Goal: Information Seeking & Learning: Learn about a topic

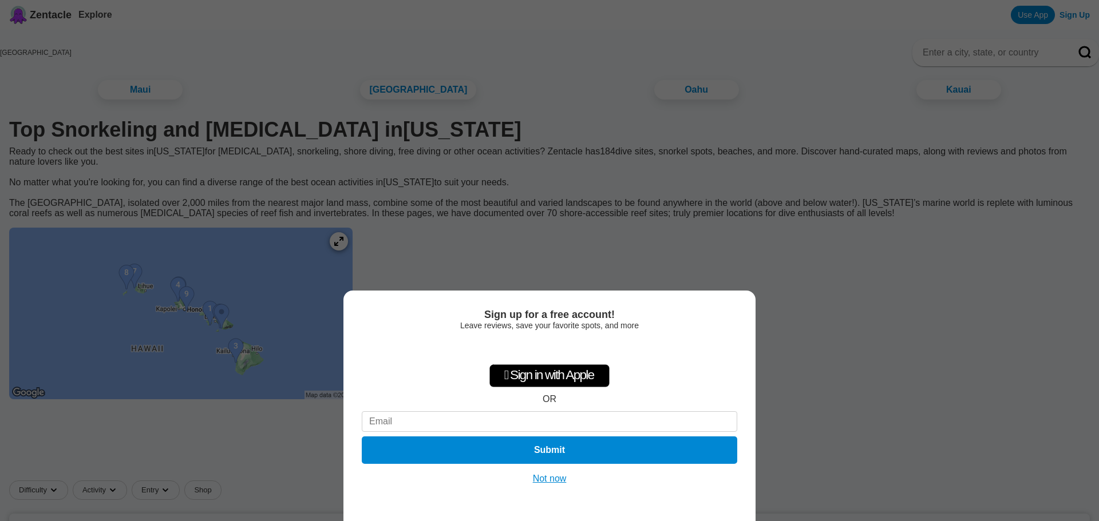
click at [560, 480] on button "Not now" at bounding box center [549, 478] width 41 height 11
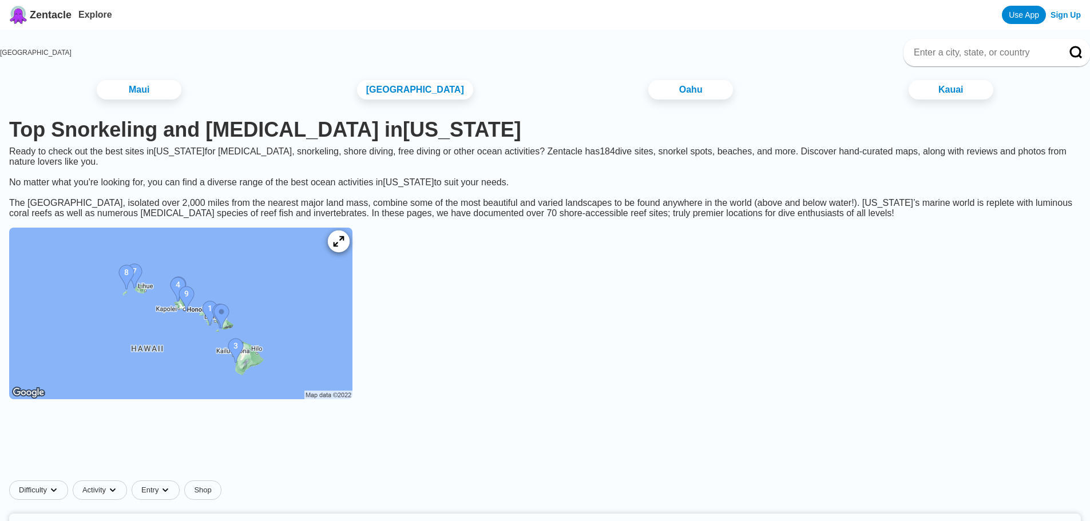
click at [344, 247] on icon at bounding box center [338, 241] width 11 height 11
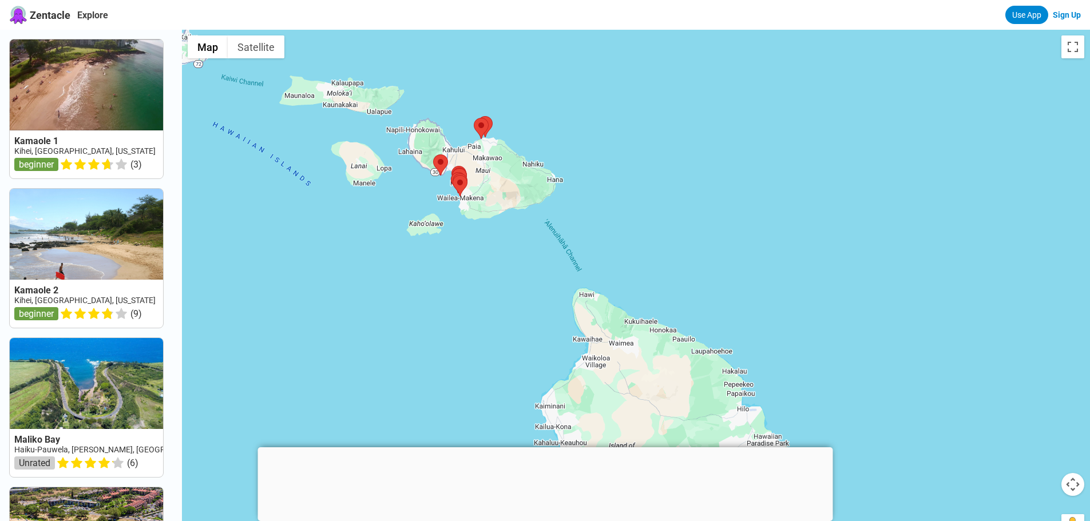
drag, startPoint x: 473, startPoint y: 195, endPoint x: 316, endPoint y: 81, distance: 194.0
click at [316, 81] on div at bounding box center [636, 290] width 908 height 521
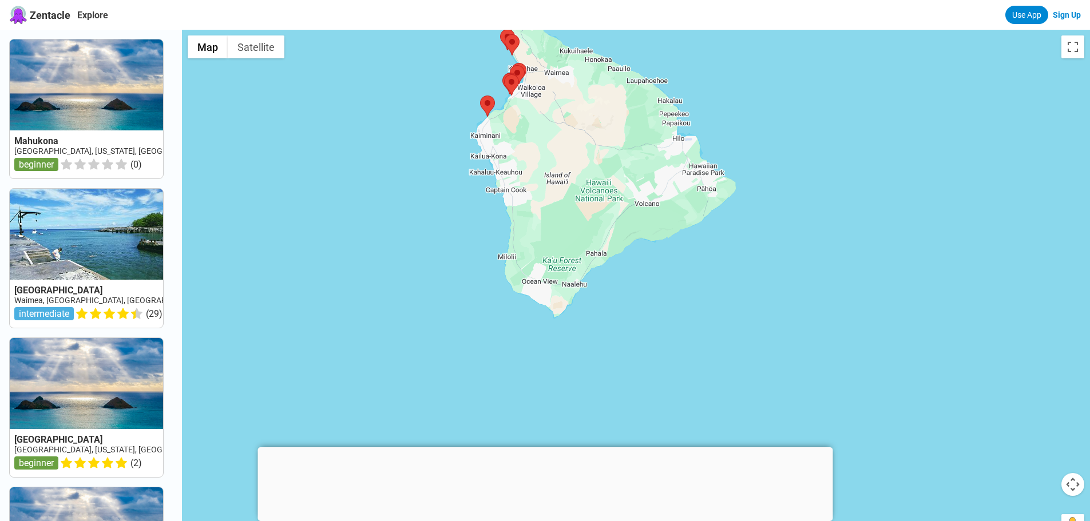
drag, startPoint x: 590, startPoint y: 398, endPoint x: 535, endPoint y: 133, distance: 270.7
click at [535, 133] on div at bounding box center [636, 290] width 908 height 521
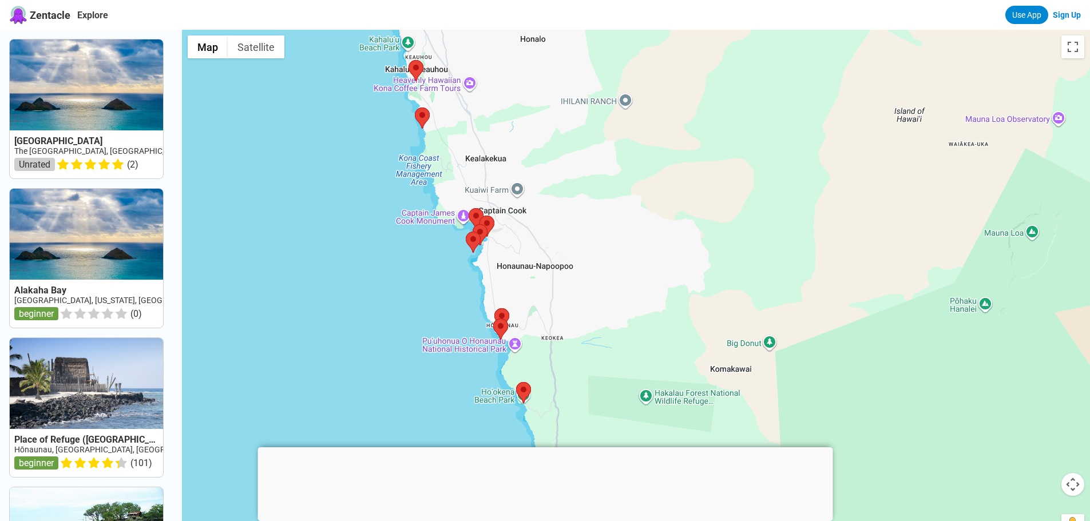
drag, startPoint x: 483, startPoint y: 121, endPoint x: 468, endPoint y: 333, distance: 212.4
click at [468, 333] on div at bounding box center [636, 290] width 908 height 521
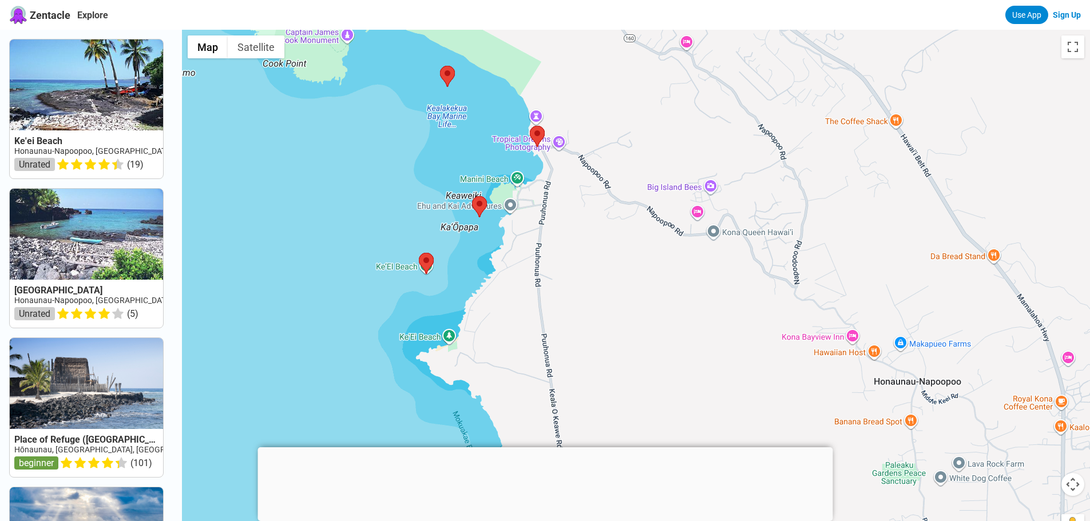
drag, startPoint x: 541, startPoint y: 148, endPoint x: 460, endPoint y: 396, distance: 260.8
click at [460, 396] on div at bounding box center [636, 290] width 908 height 521
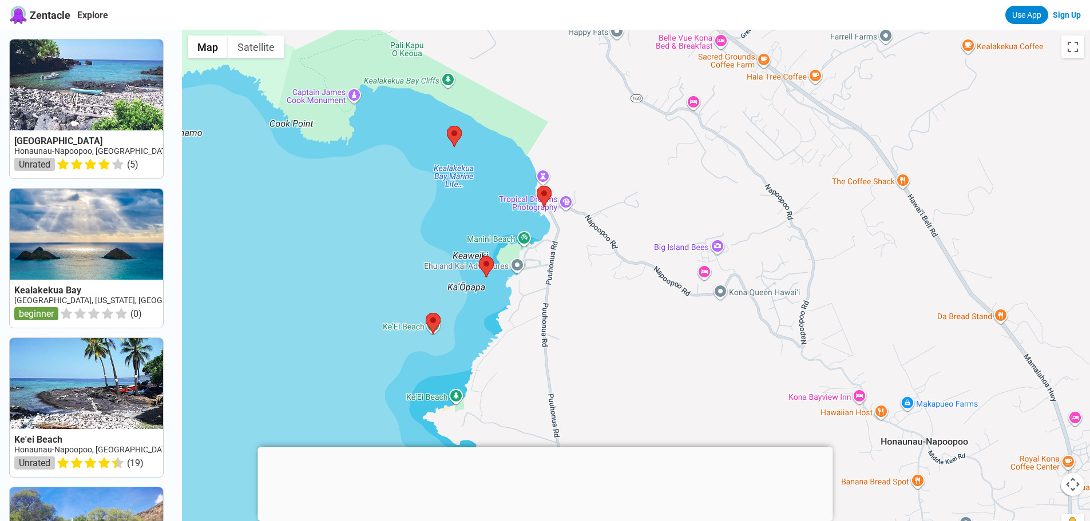
drag, startPoint x: 506, startPoint y: 253, endPoint x: 513, endPoint y: 315, distance: 62.2
click at [513, 315] on div at bounding box center [636, 290] width 908 height 521
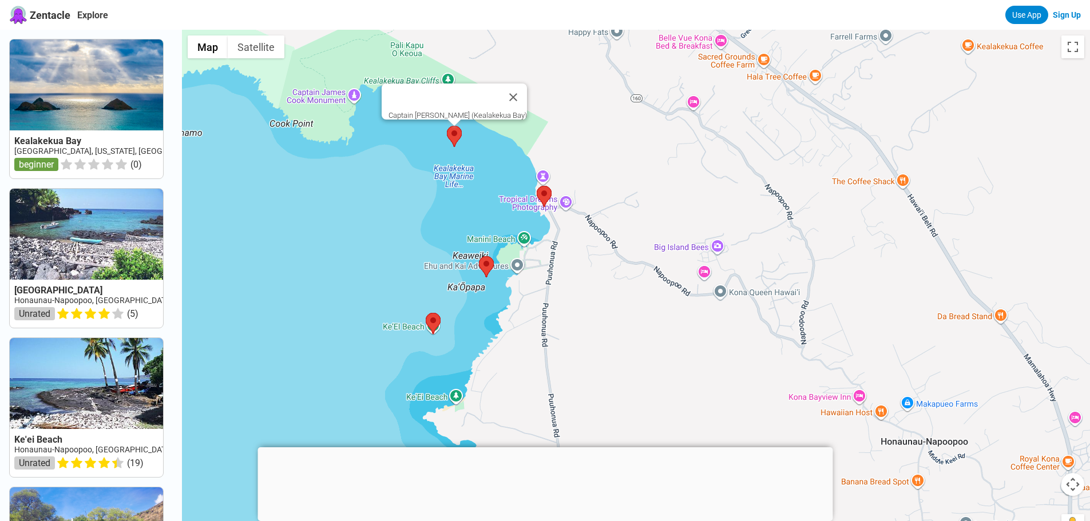
click at [447, 126] on area at bounding box center [447, 126] width 0 height 0
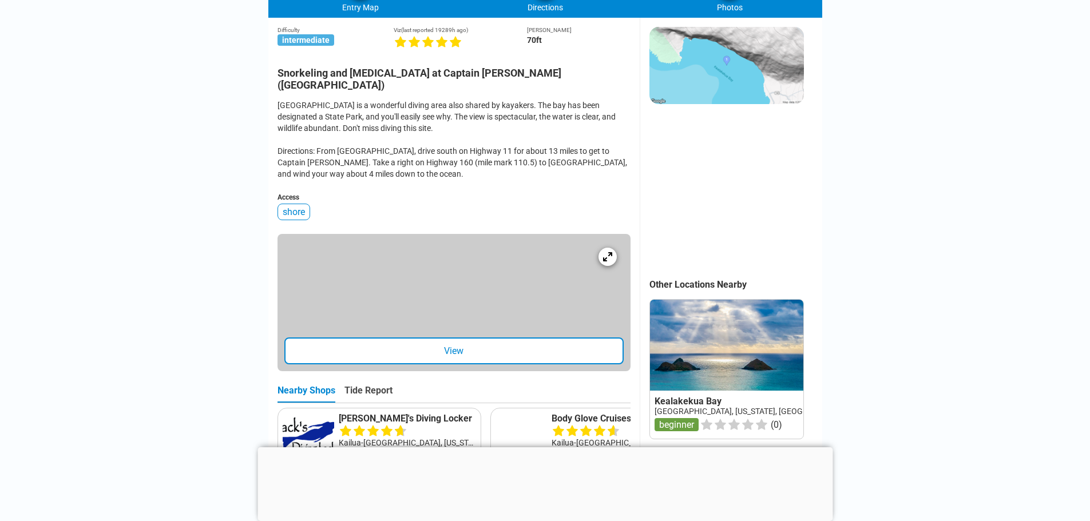
scroll to position [286, 0]
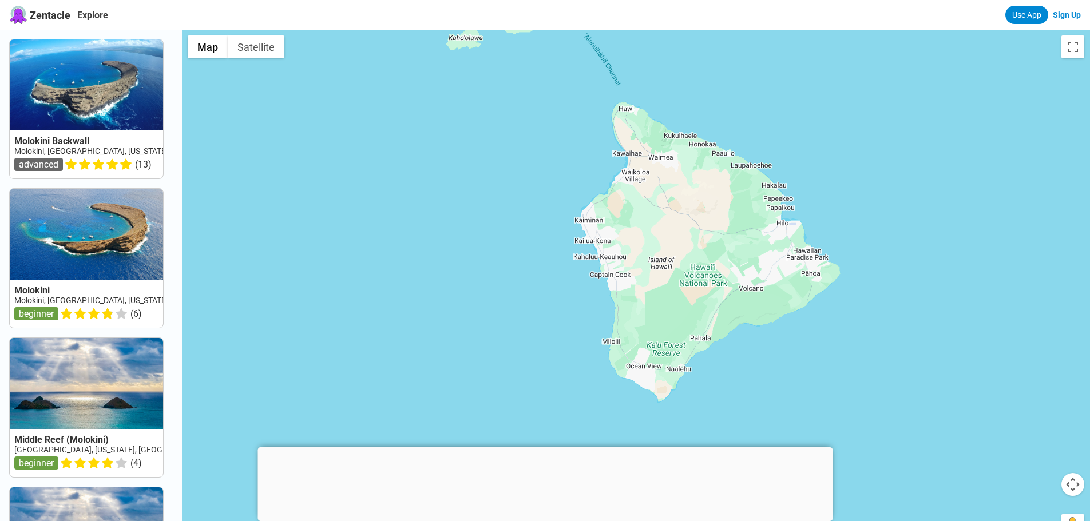
drag, startPoint x: 766, startPoint y: 401, endPoint x: 616, endPoint y: 121, distance: 317.1
click at [616, 121] on div at bounding box center [636, 290] width 908 height 521
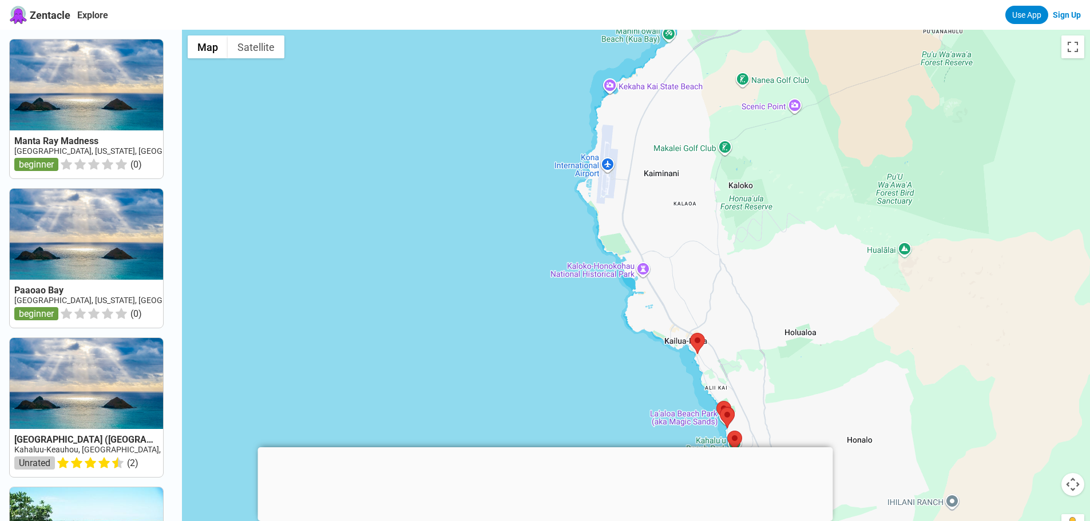
drag, startPoint x: 663, startPoint y: 144, endPoint x: 650, endPoint y: 403, distance: 259.1
click at [650, 403] on div at bounding box center [636, 290] width 908 height 521
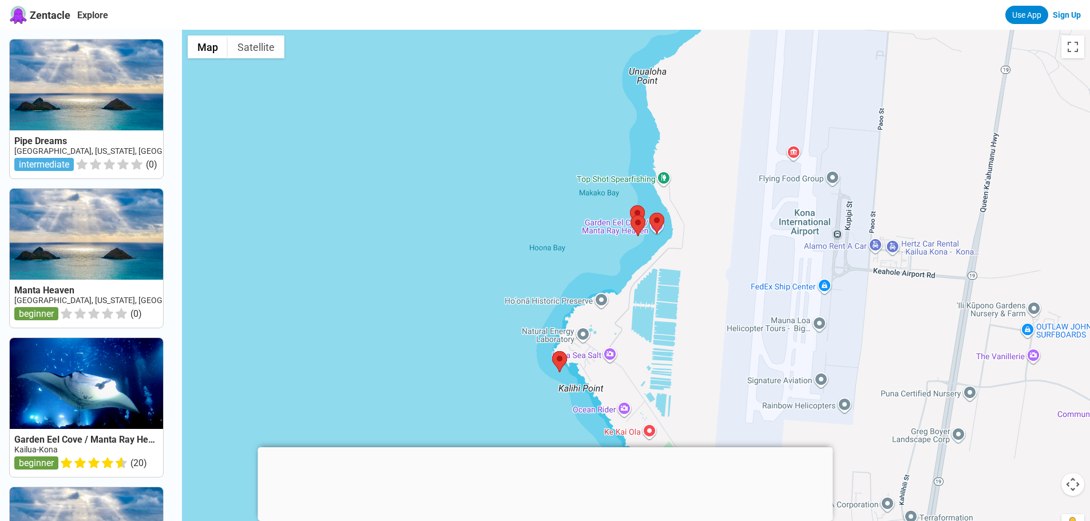
drag, startPoint x: 708, startPoint y: 128, endPoint x: 690, endPoint y: 310, distance: 182.4
click at [690, 311] on div at bounding box center [636, 290] width 908 height 521
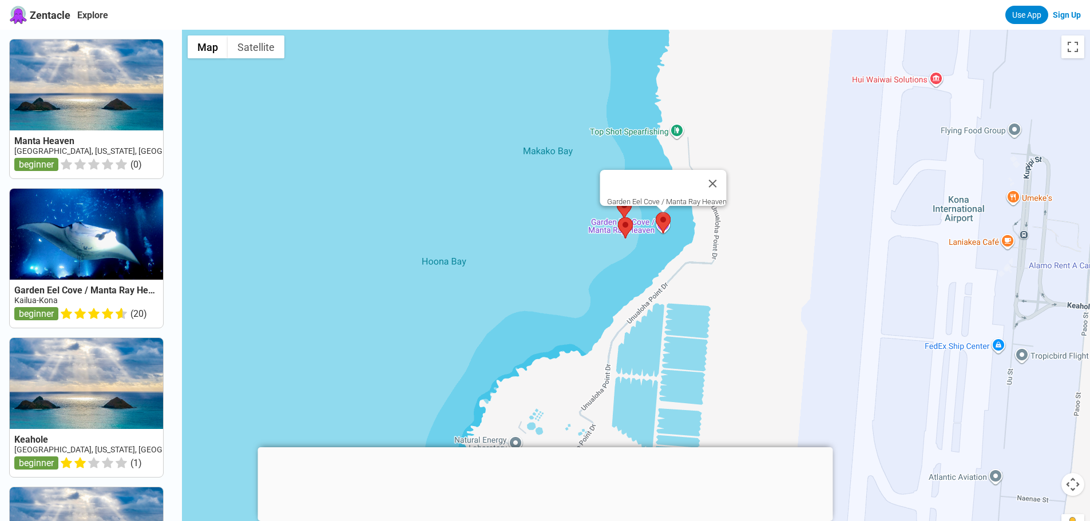
click at [656, 212] on area at bounding box center [656, 212] width 0 height 0
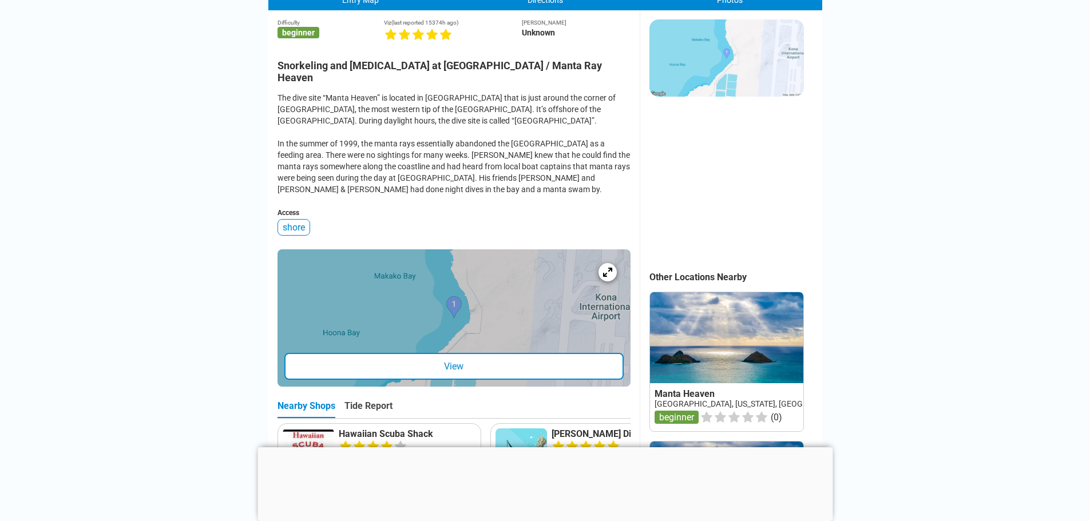
scroll to position [286, 0]
